Goal: Information Seeking & Learning: Check status

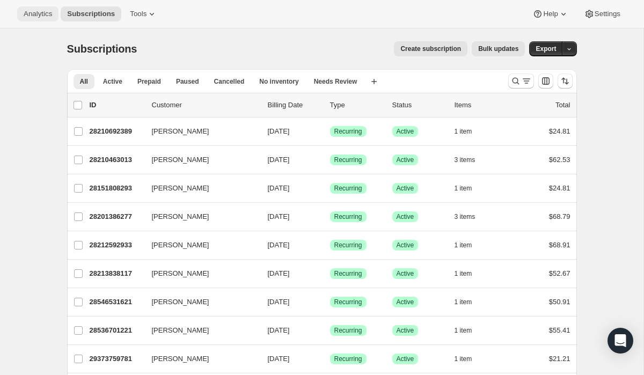
click at [46, 15] on span "Analytics" at bounding box center [38, 14] width 28 height 9
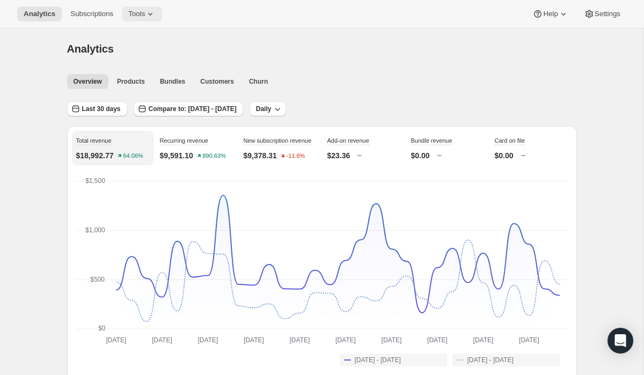
click at [153, 12] on icon at bounding box center [150, 14] width 11 height 11
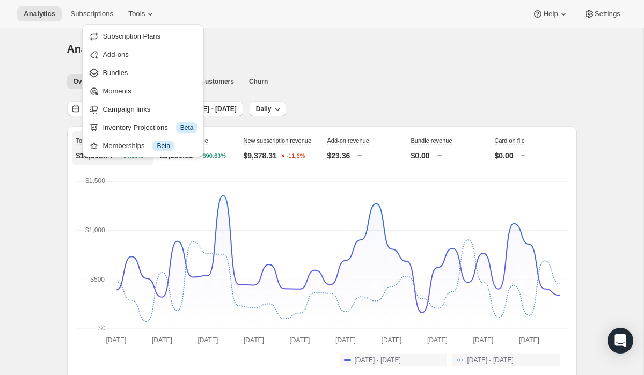
click at [291, 48] on div "Analytics" at bounding box center [322, 48] width 510 height 15
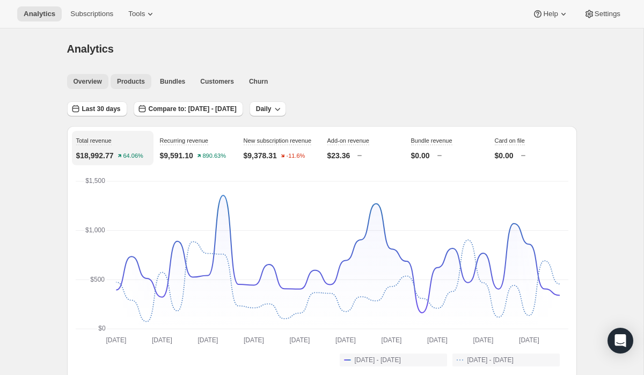
click at [137, 82] on span "Products" at bounding box center [131, 81] width 28 height 9
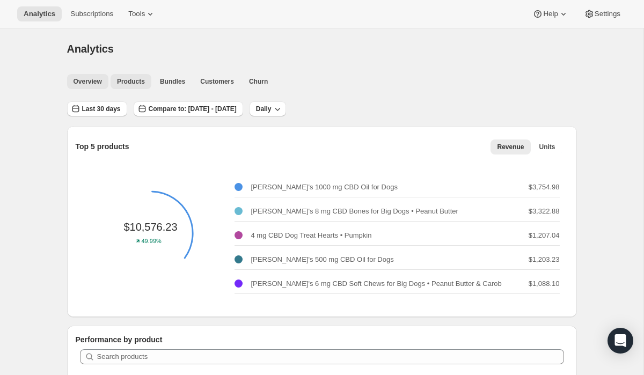
click at [100, 84] on span "Overview" at bounding box center [87, 81] width 28 height 9
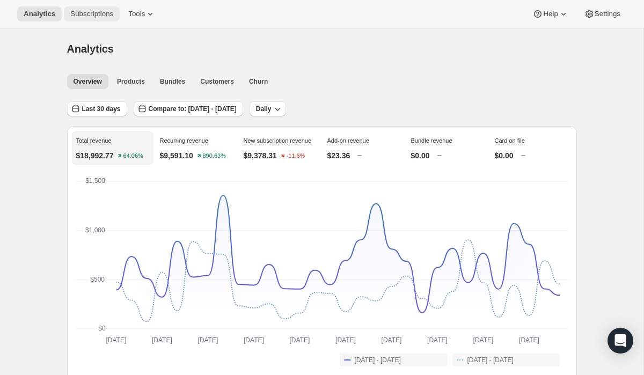
click at [98, 18] on button "Subscriptions" at bounding box center [92, 13] width 56 height 15
